Goal: Task Accomplishment & Management: Manage account settings

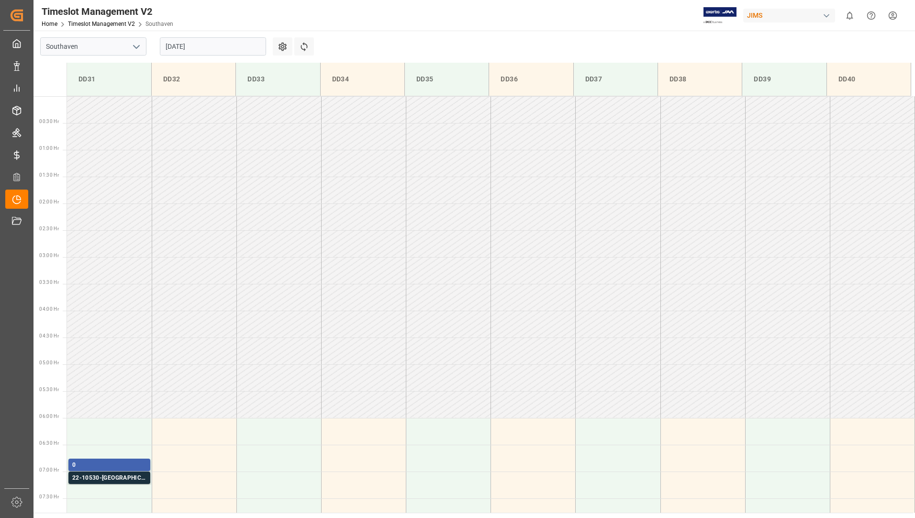
scroll to position [254, 0]
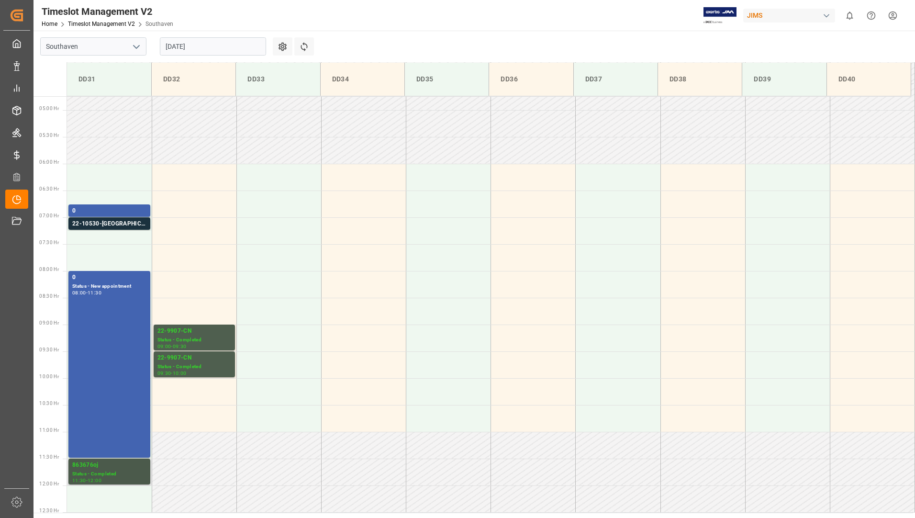
click at [129, 463] on div "863676oj" at bounding box center [109, 465] width 74 height 10
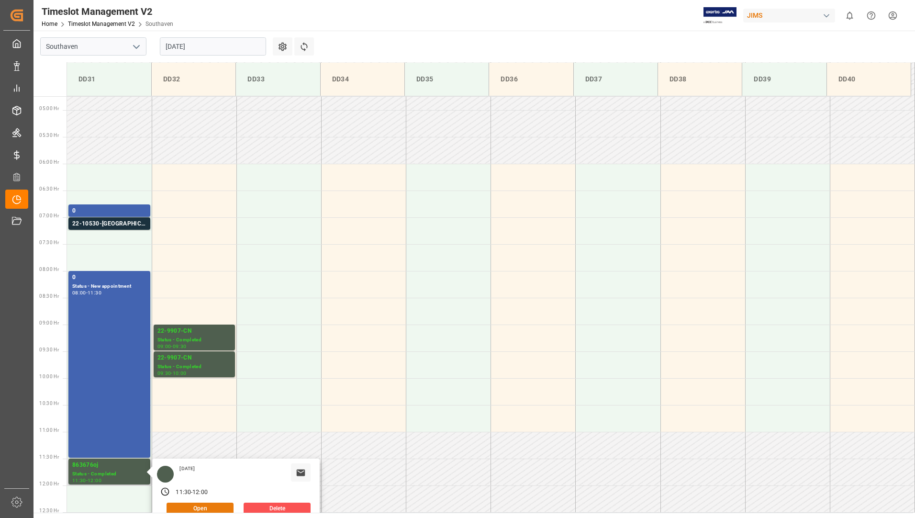
click at [189, 507] on button "Open" at bounding box center [200, 508] width 67 height 11
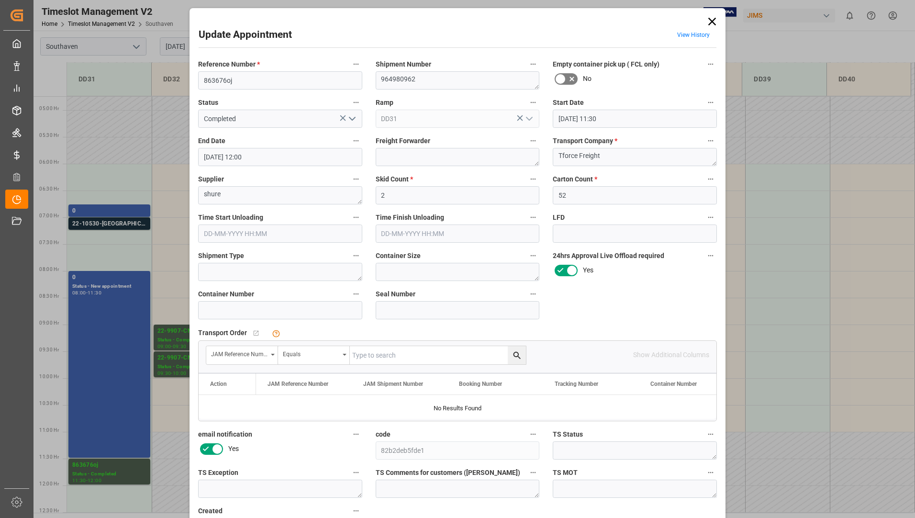
drag, startPoint x: 707, startPoint y: 22, endPoint x: 697, endPoint y: 29, distance: 12.2
click at [707, 22] on icon at bounding box center [711, 21] width 13 height 13
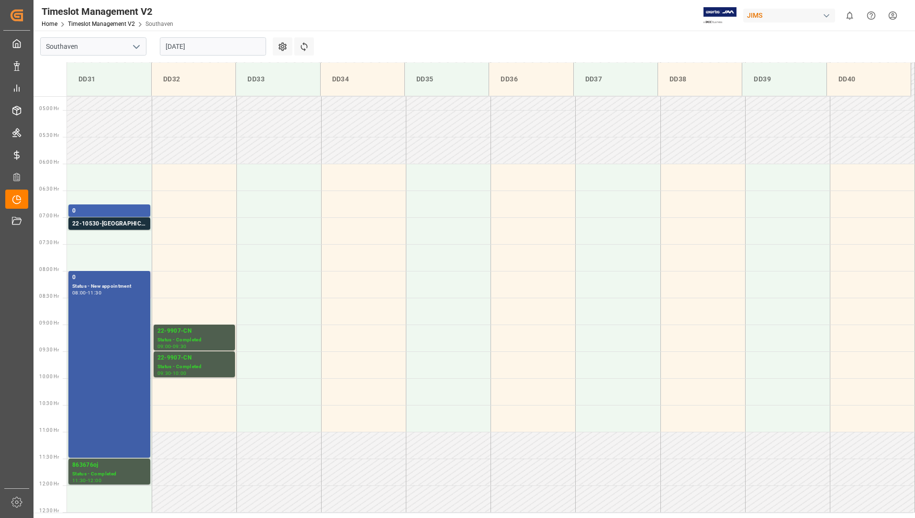
click at [108, 303] on div "0 Status - New appointment 08:00 - 11:30" at bounding box center [109, 364] width 74 height 183
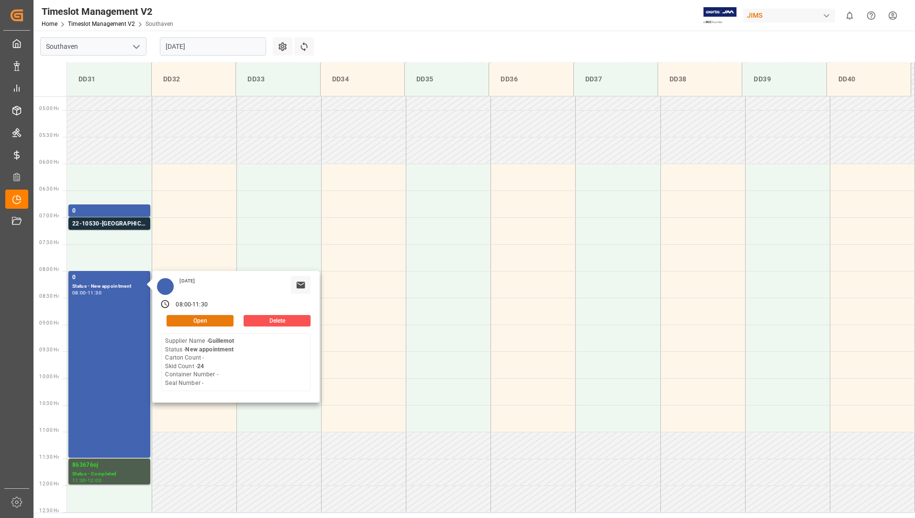
click at [188, 319] on button "Open" at bounding box center [200, 320] width 67 height 11
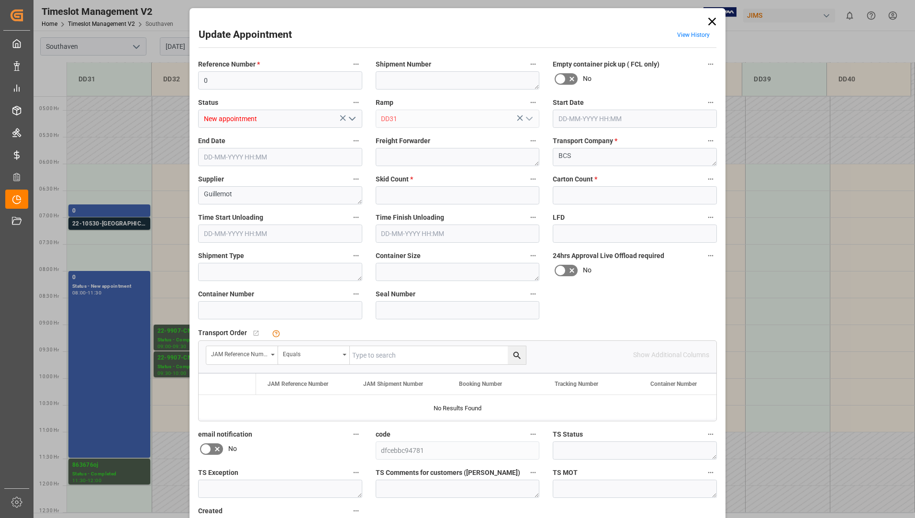
type input "24"
type input "0"
type input "[DATE] 08:00"
type input "[DATE] 11:30"
type input "[DATE] 14:44"
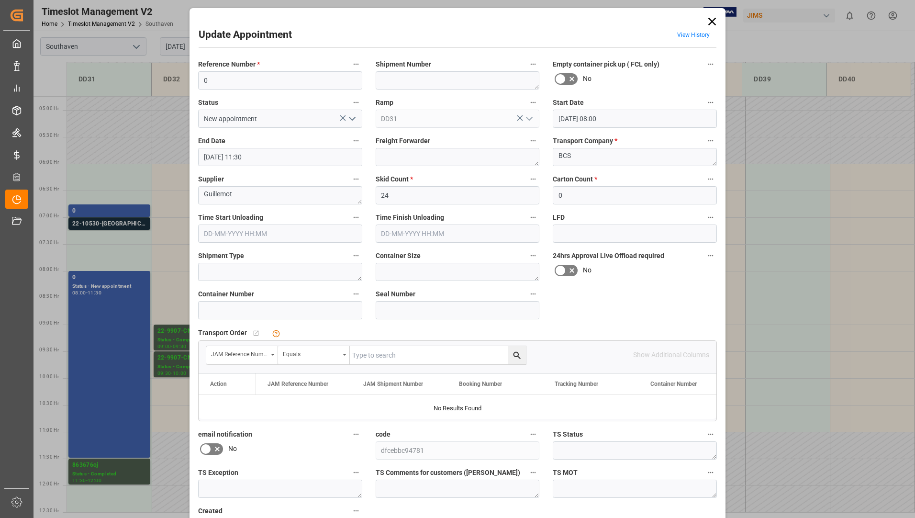
click at [350, 115] on icon "open menu" at bounding box center [351, 118] width 11 height 11
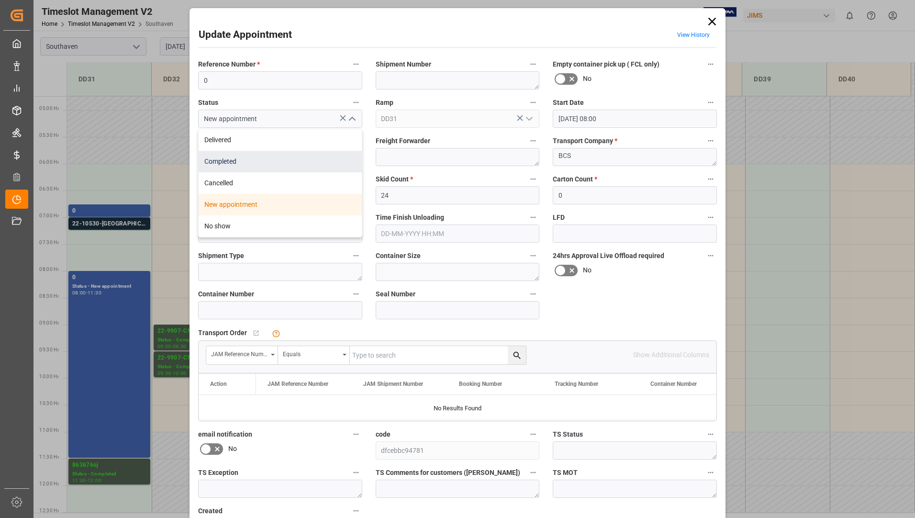
click at [329, 157] on div "Completed" at bounding box center [280, 162] width 163 height 22
type input "Completed"
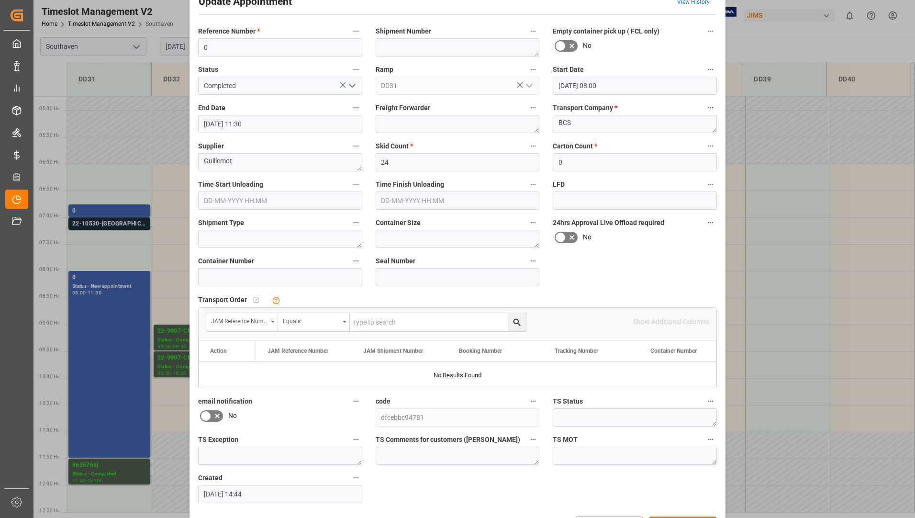
scroll to position [67, 0]
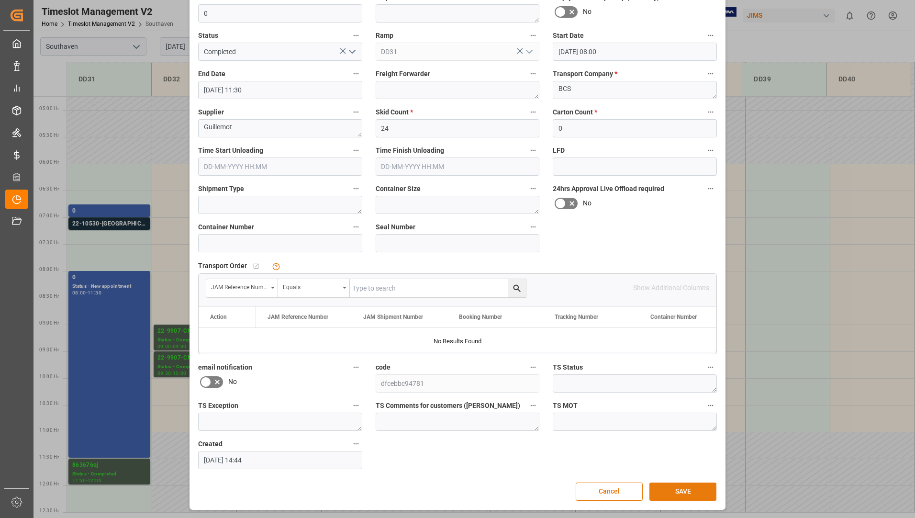
click at [672, 492] on button "SAVE" at bounding box center [682, 491] width 67 height 18
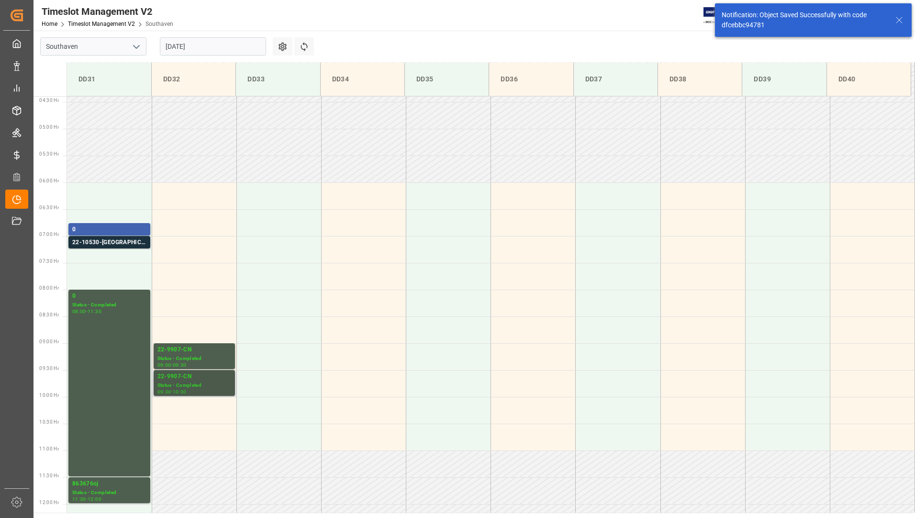
scroll to position [225, 0]
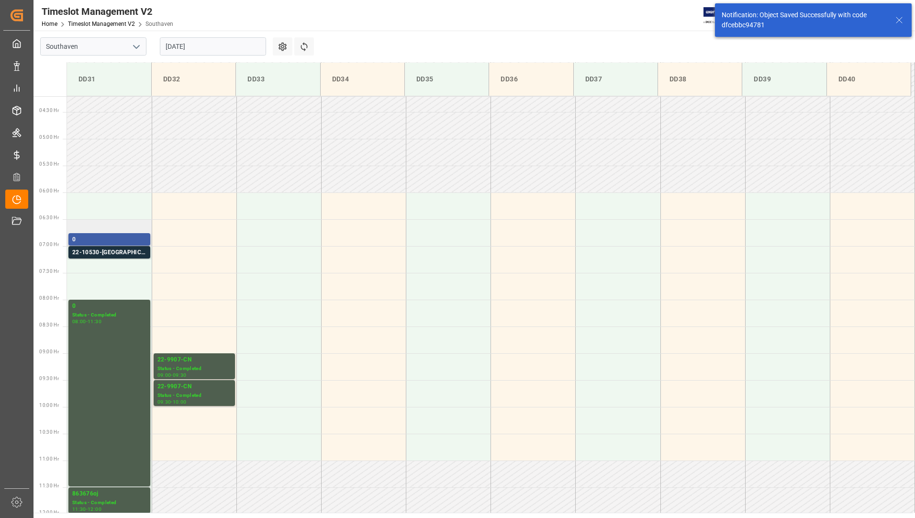
click at [119, 239] on div "0" at bounding box center [109, 240] width 74 height 10
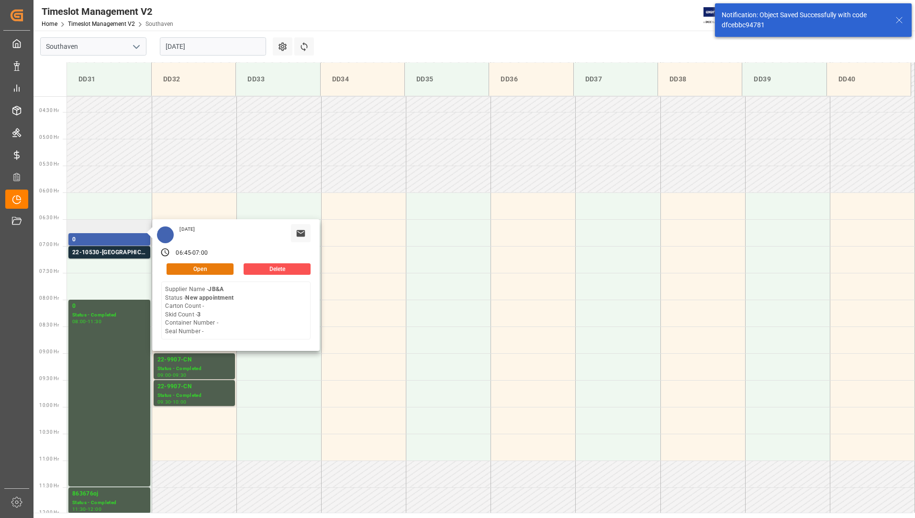
click at [173, 268] on button "Open" at bounding box center [200, 268] width 67 height 11
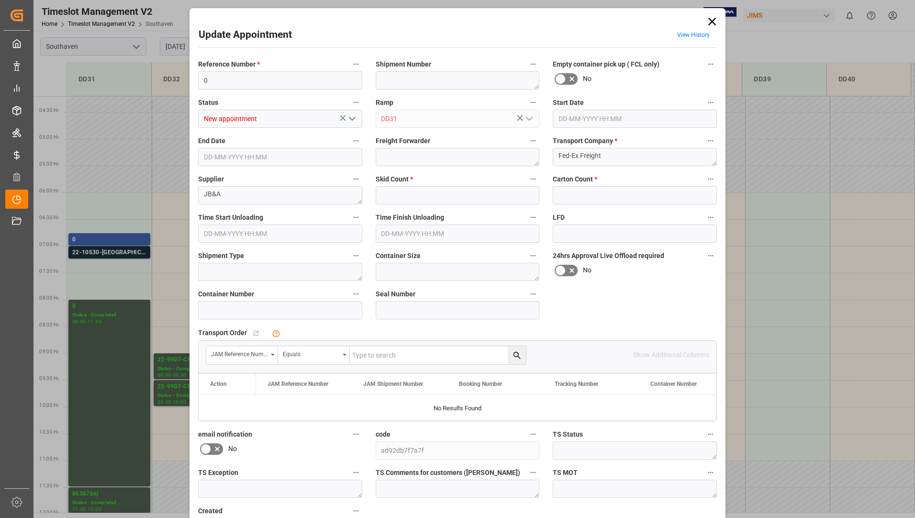
type input "3"
type input "0"
type input "[DATE] 06:45"
type input "[DATE] 07:00"
type input "[DATE] 11:51"
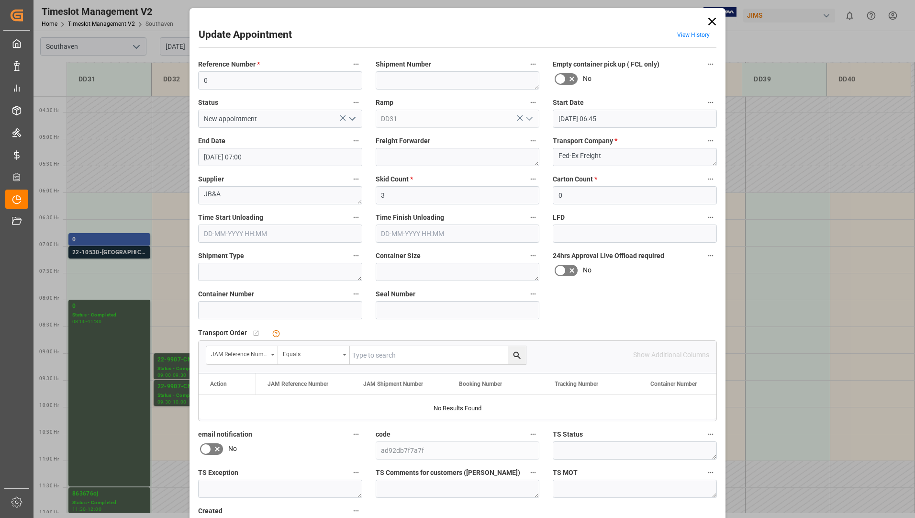
click at [350, 118] on icon "open menu" at bounding box center [351, 118] width 11 height 11
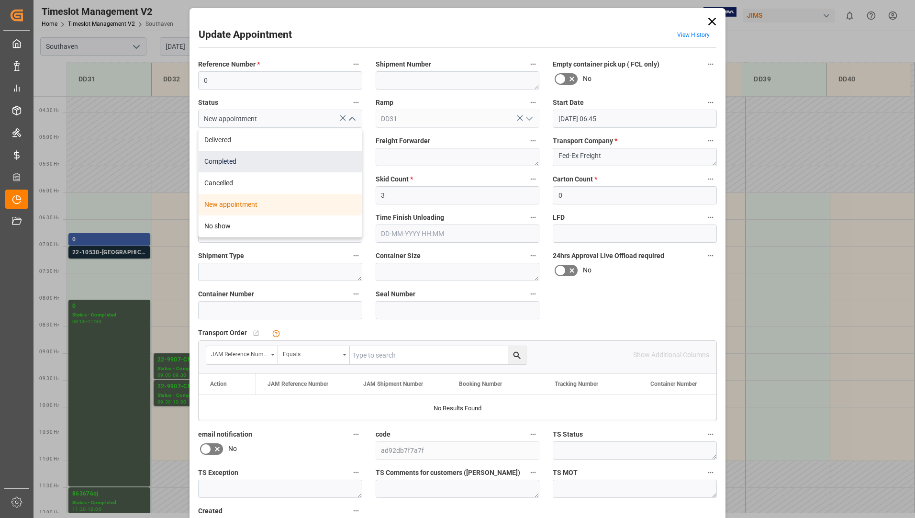
click at [313, 167] on div "Completed" at bounding box center [280, 162] width 163 height 22
type input "Completed"
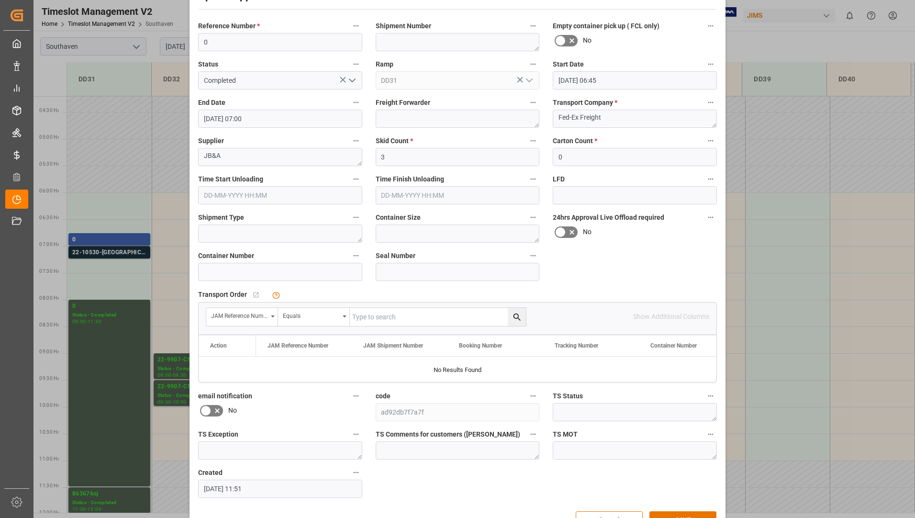
scroll to position [67, 0]
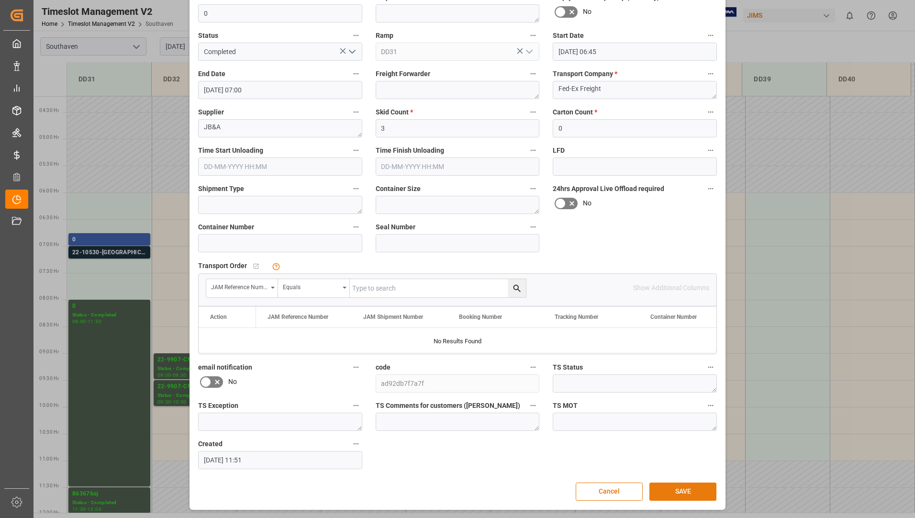
click at [668, 483] on button "SAVE" at bounding box center [682, 491] width 67 height 18
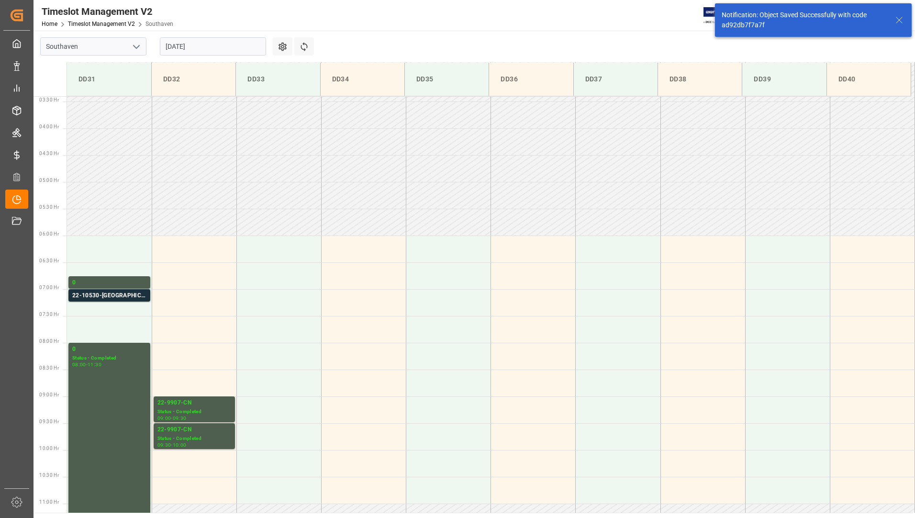
scroll to position [315, 0]
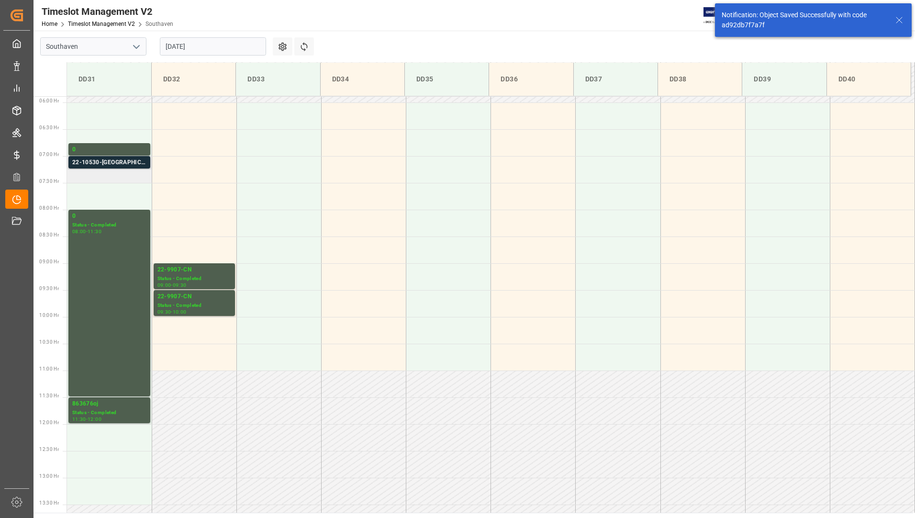
click at [147, 167] on div "22-10530-[GEOGRAPHIC_DATA] Status - 07:00 - 07:15" at bounding box center [109, 162] width 82 height 12
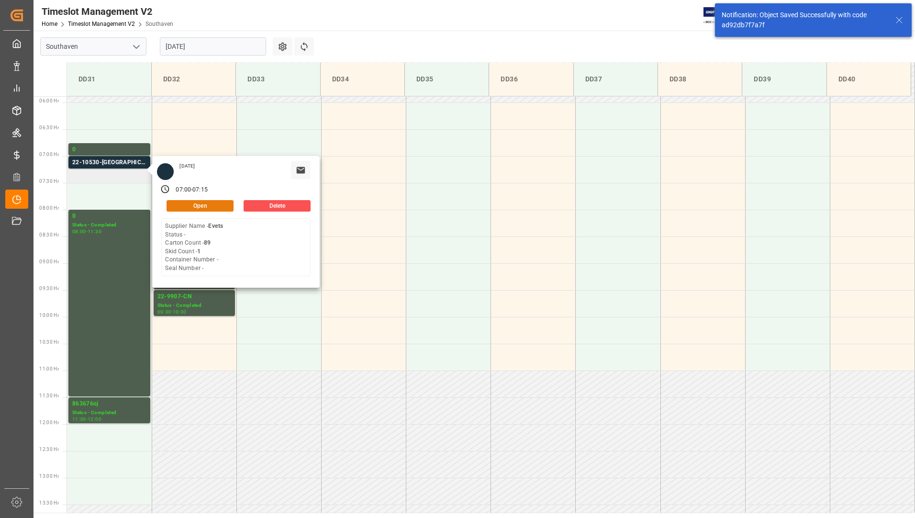
click at [209, 205] on button "Open" at bounding box center [200, 205] width 67 height 11
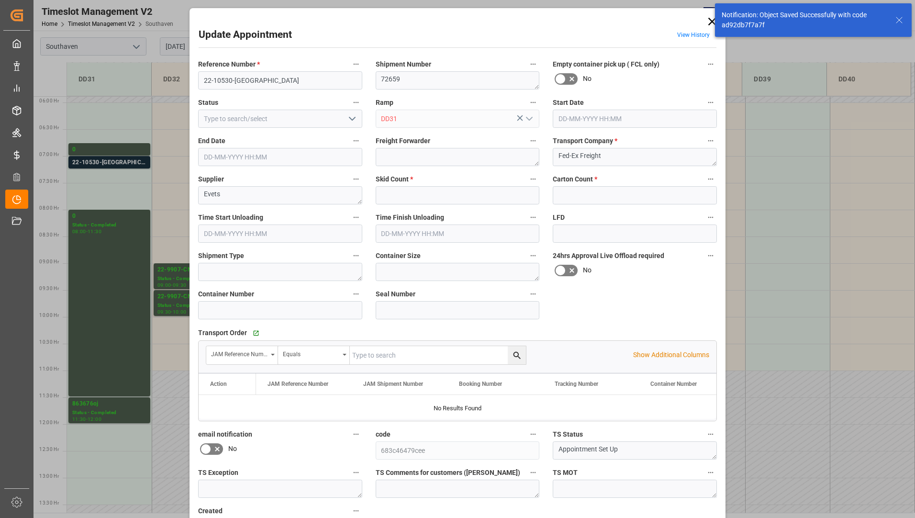
type input "1"
type input "89"
type input "[DATE] 07:00"
type input "[DATE] 07:15"
type input "[DATE] 11:50"
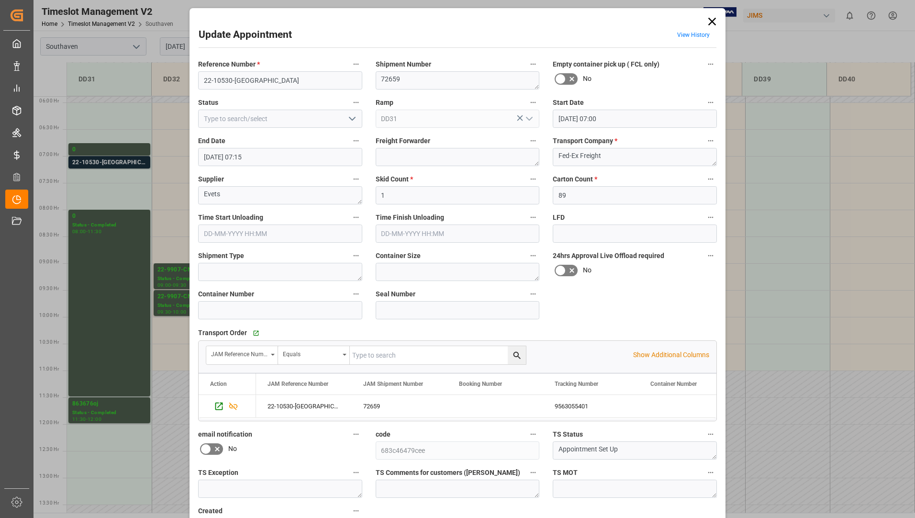
click at [350, 120] on polyline "open menu" at bounding box center [352, 118] width 6 height 3
click at [333, 154] on div "Completed" at bounding box center [280, 162] width 163 height 22
type input "Completed"
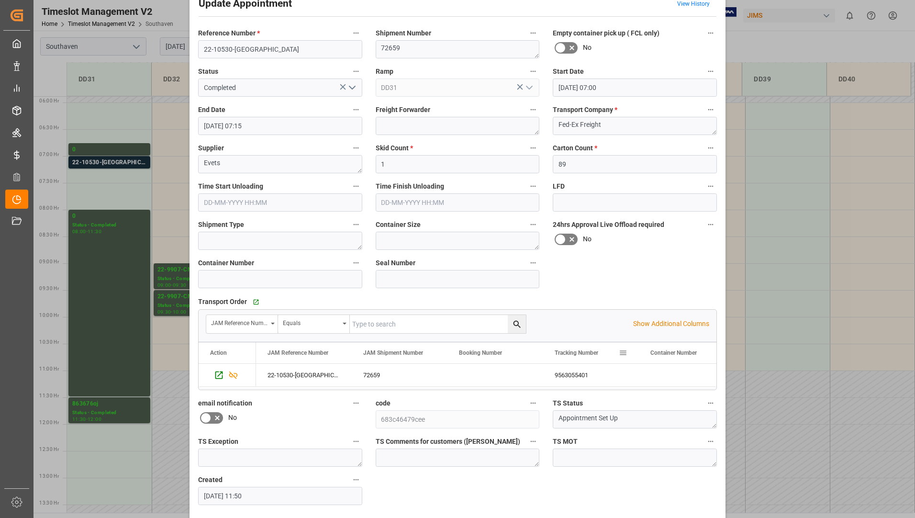
scroll to position [67, 0]
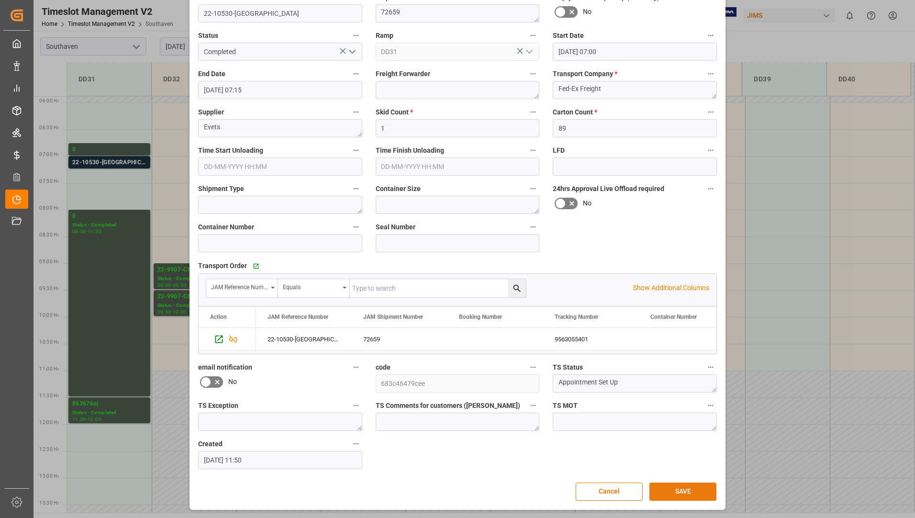
click at [669, 488] on button "SAVE" at bounding box center [682, 491] width 67 height 18
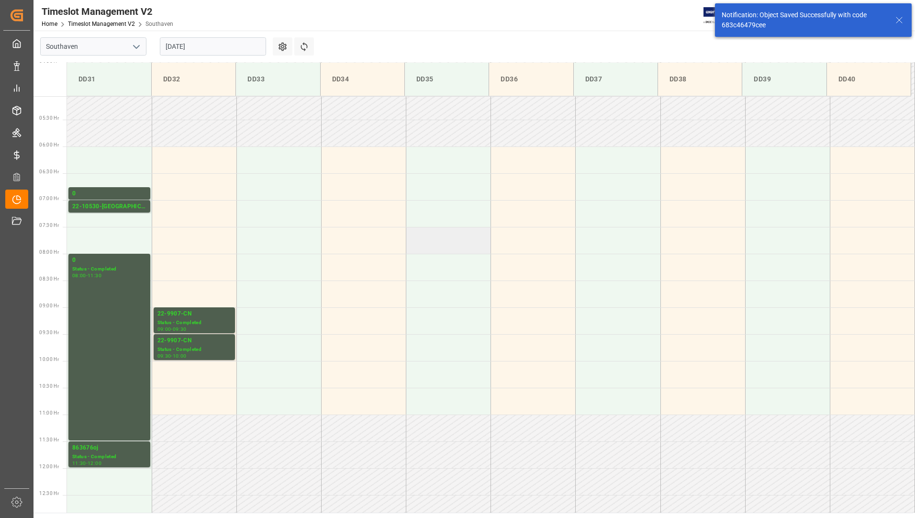
scroll to position [315, 0]
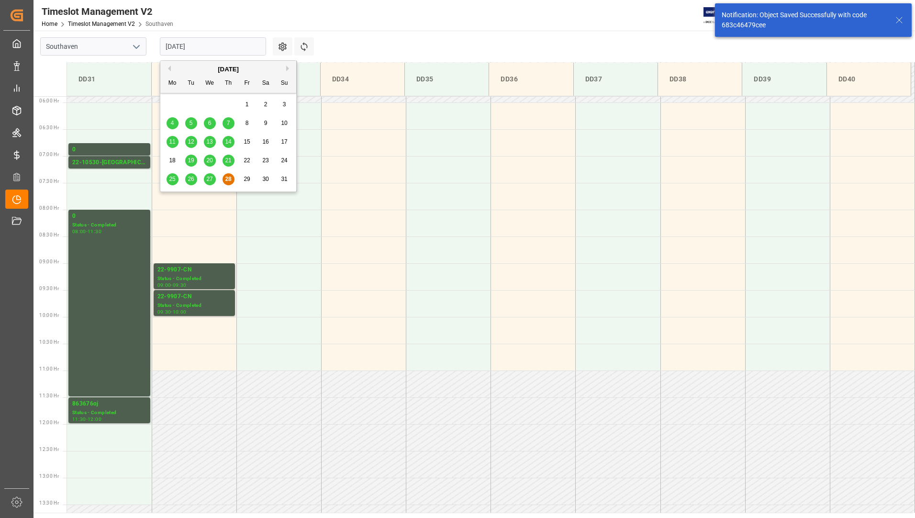
click at [232, 51] on input "[DATE]" at bounding box center [213, 46] width 106 height 18
click at [225, 181] on span "28" at bounding box center [228, 179] width 6 height 7
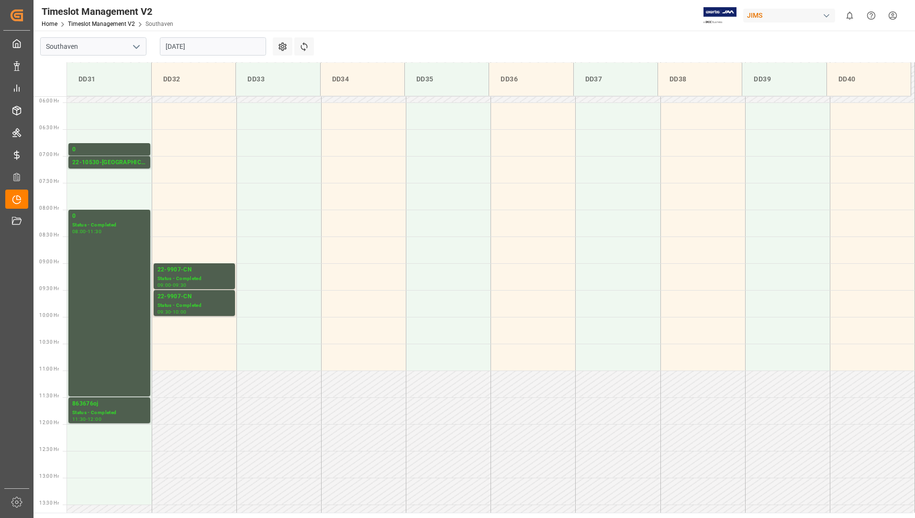
click at [219, 45] on input "[DATE]" at bounding box center [213, 46] width 106 height 18
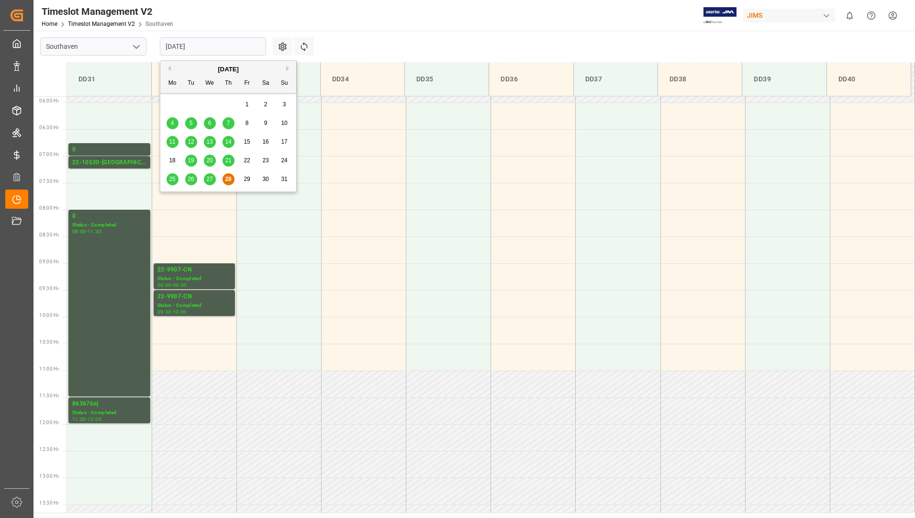
click at [288, 68] on button "Next Month" at bounding box center [289, 69] width 6 height 6
click at [176, 102] on div "1" at bounding box center [173, 104] width 12 height 11
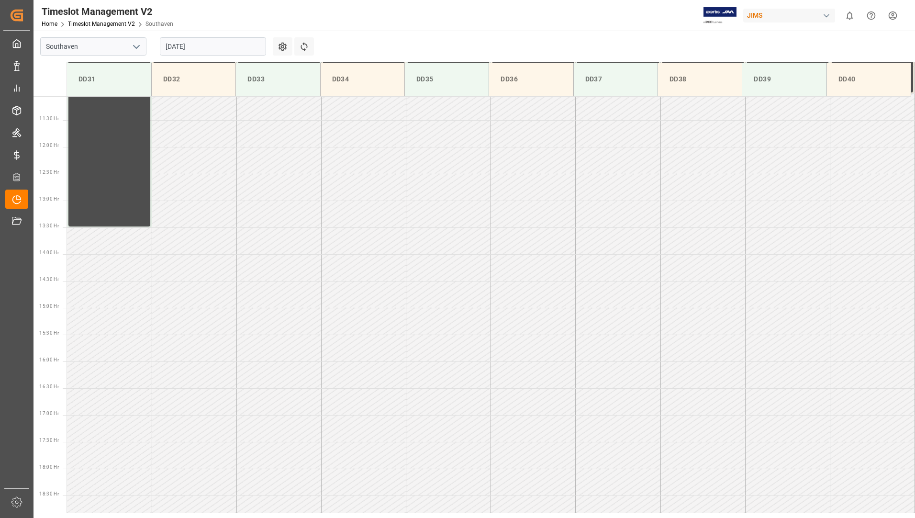
scroll to position [691, 0]
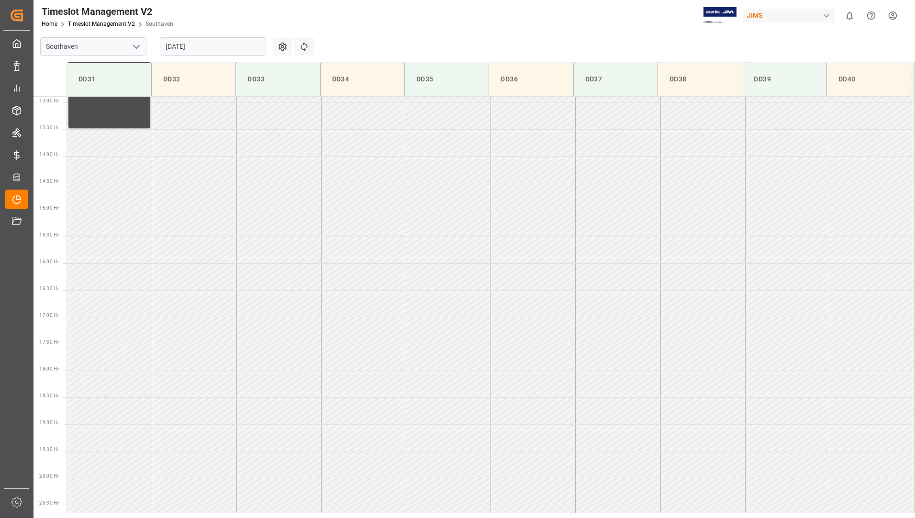
click at [235, 45] on input "[DATE]" at bounding box center [213, 46] width 106 height 18
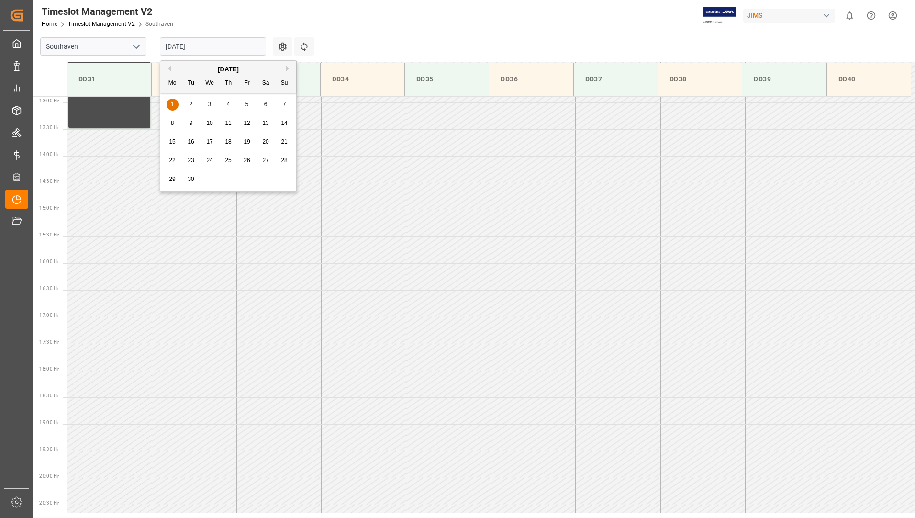
click at [191, 104] on span "2" at bounding box center [191, 104] width 3 height 7
click at [247, 53] on input "[DATE]" at bounding box center [213, 46] width 106 height 18
click at [247, 104] on span "5" at bounding box center [247, 104] width 3 height 7
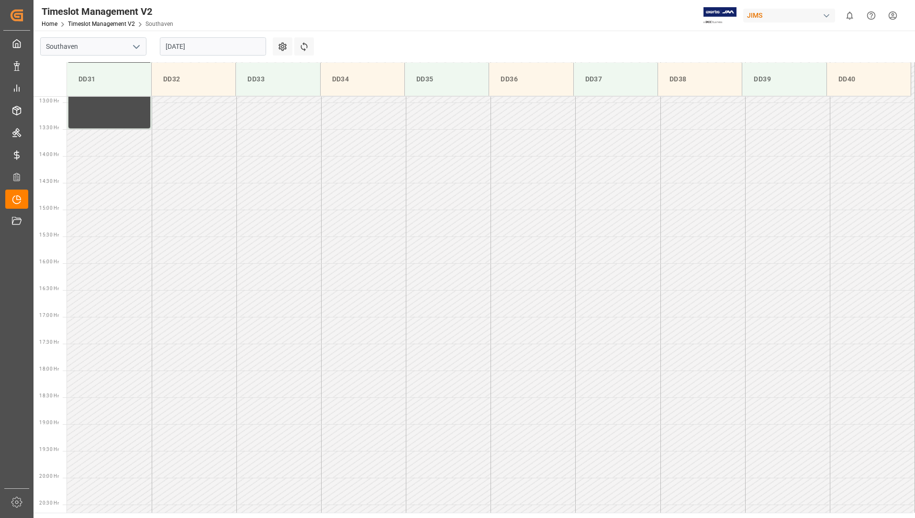
click at [239, 47] on input "[DATE]" at bounding box center [213, 46] width 106 height 18
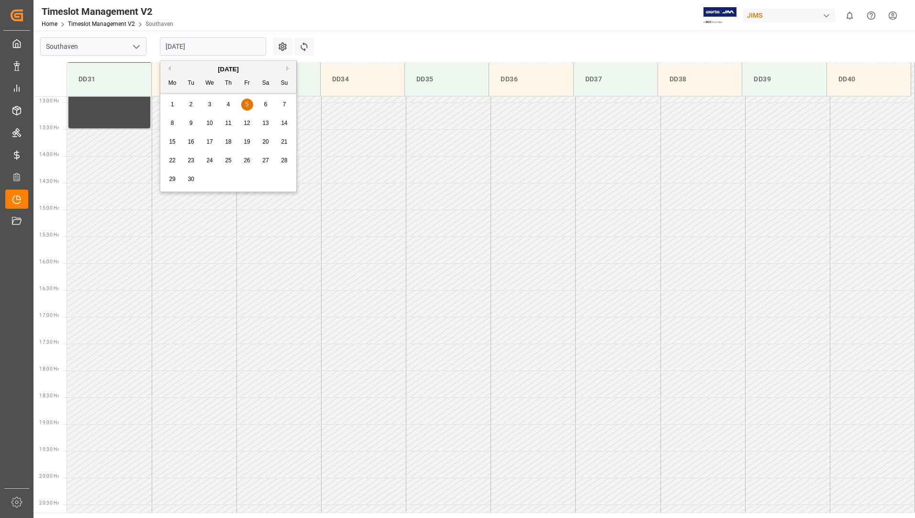
click at [171, 69] on div "[DATE]" at bounding box center [228, 70] width 136 height 10
click at [168, 67] on button "Previous Month" at bounding box center [168, 69] width 6 height 6
click at [228, 177] on span "28" at bounding box center [228, 179] width 6 height 7
